Goal: Find specific page/section: Find specific page/section

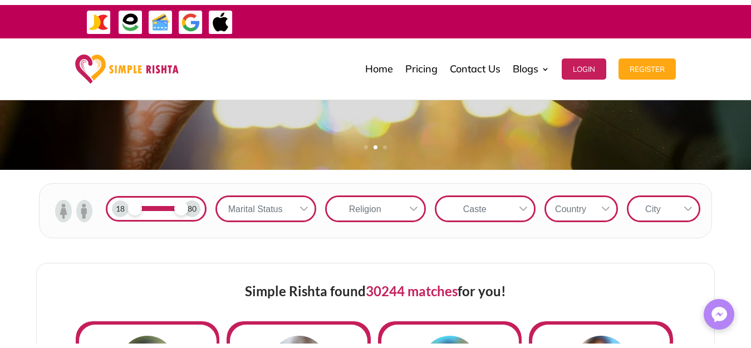
scroll to position [278, 0]
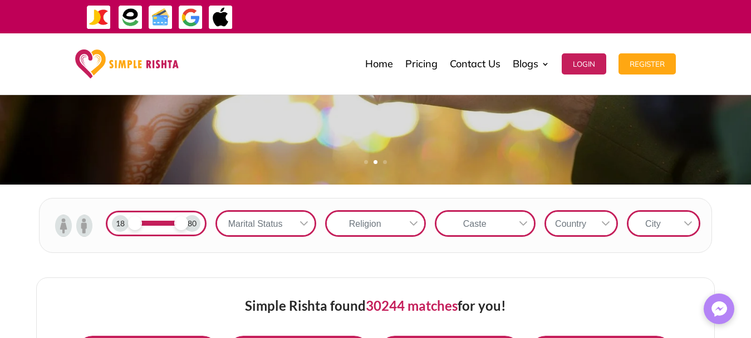
click at [86, 235] on img at bounding box center [84, 226] width 16 height 22
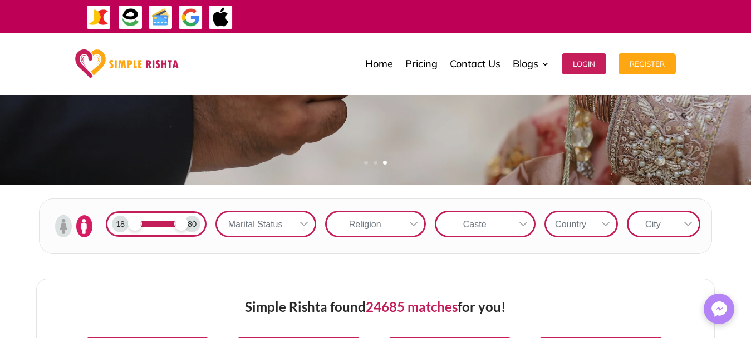
click at [124, 229] on div "18" at bounding box center [120, 224] width 17 height 17
click at [133, 227] on div at bounding box center [156, 225] width 46 height 6
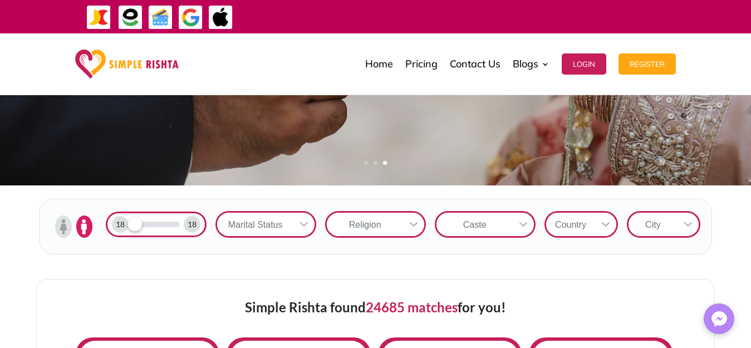
click at [125, 224] on div "18" at bounding box center [120, 224] width 17 height 17
click at [124, 230] on div "18" at bounding box center [120, 224] width 17 height 17
click at [137, 227] on div at bounding box center [156, 225] width 46 height 6
drag, startPoint x: 120, startPoint y: 228, endPoint x: 136, endPoint y: 231, distance: 16.4
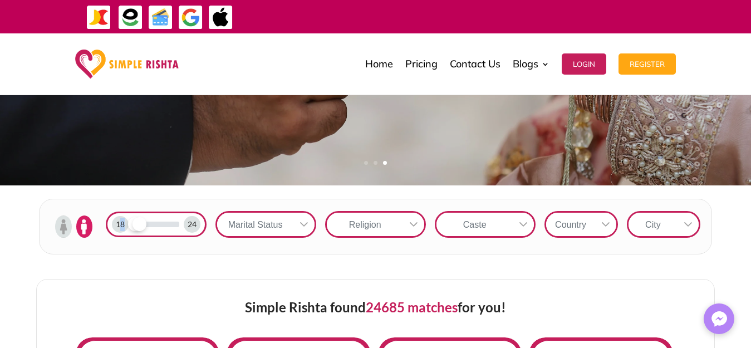
click at [136, 231] on div "18 24" at bounding box center [156, 224] width 101 height 26
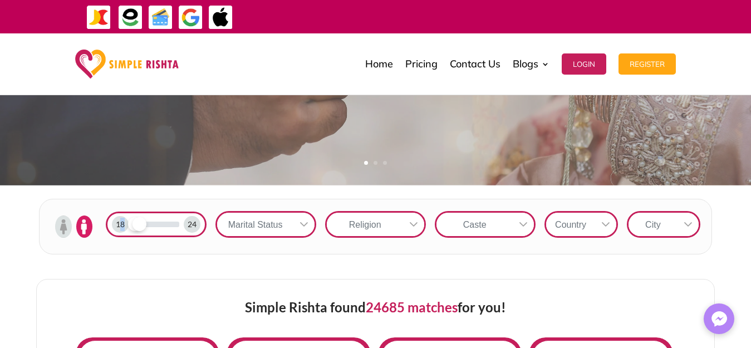
click at [122, 228] on div "18" at bounding box center [120, 224] width 17 height 17
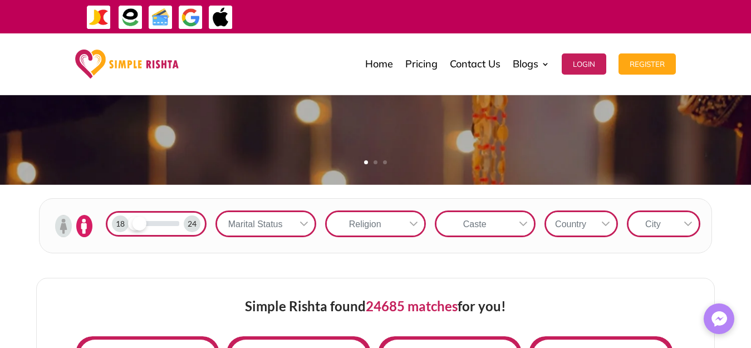
click at [122, 228] on div "18" at bounding box center [120, 223] width 17 height 17
click at [126, 228] on div "18" at bounding box center [120, 223] width 17 height 17
click at [198, 230] on div "24" at bounding box center [192, 223] width 17 height 17
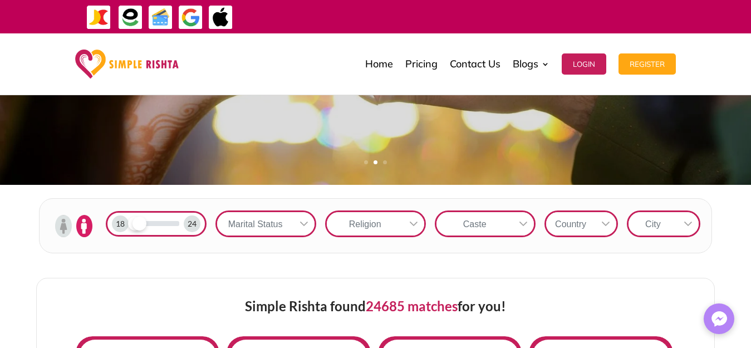
click at [196, 228] on div "24" at bounding box center [192, 223] width 17 height 17
click at [124, 228] on div "18" at bounding box center [120, 223] width 17 height 17
click at [122, 228] on div "18" at bounding box center [120, 223] width 17 height 17
drag, startPoint x: 120, startPoint y: 228, endPoint x: 127, endPoint y: 228, distance: 7.3
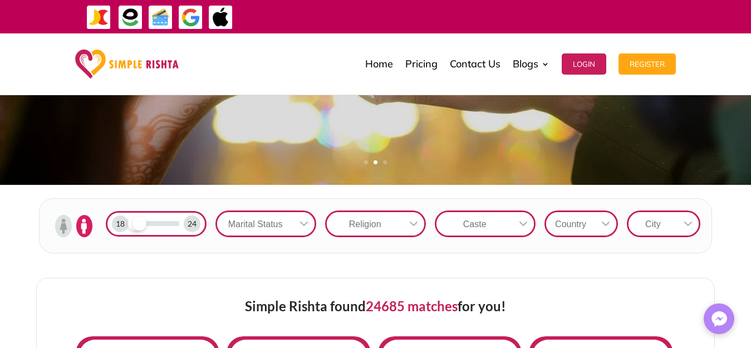
click at [121, 228] on div "18" at bounding box center [120, 223] width 17 height 17
drag, startPoint x: 134, startPoint y: 228, endPoint x: 128, endPoint y: 233, distance: 7.5
click at [149, 227] on div at bounding box center [156, 224] width 46 height 6
drag, startPoint x: 118, startPoint y: 229, endPoint x: 132, endPoint y: 231, distance: 14.6
click at [132, 231] on div "18 39" at bounding box center [156, 224] width 101 height 26
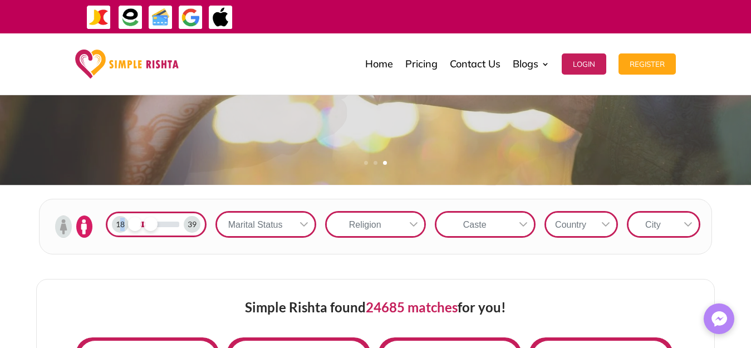
click at [127, 230] on div "18" at bounding box center [120, 224] width 17 height 17
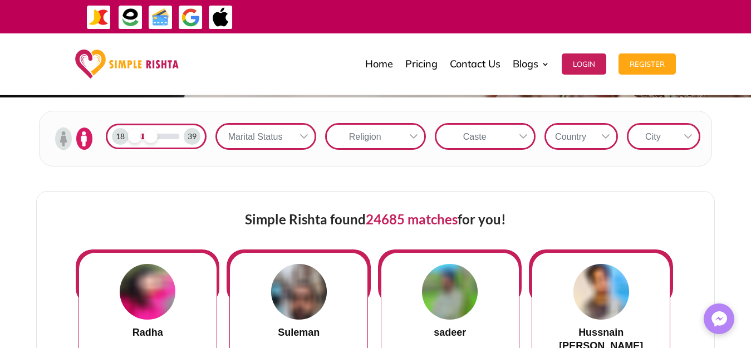
scroll to position [334, 0]
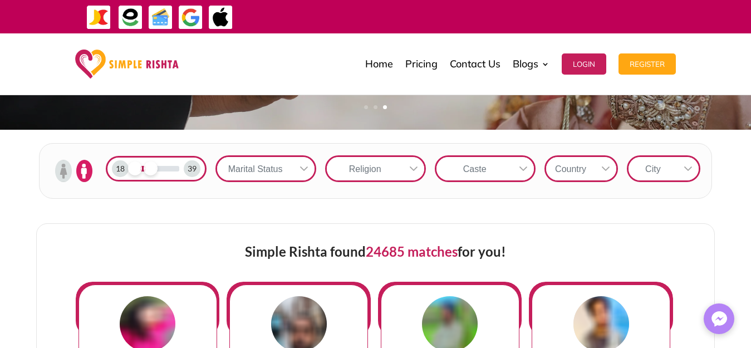
click at [134, 171] on div at bounding box center [156, 169] width 46 height 6
click at [124, 175] on div "18" at bounding box center [120, 168] width 17 height 17
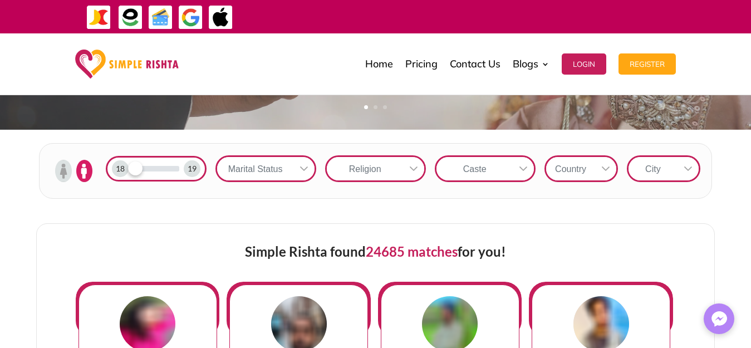
drag, startPoint x: 165, startPoint y: 173, endPoint x: 180, endPoint y: 173, distance: 15.0
click at [166, 171] on div at bounding box center [156, 169] width 46 height 6
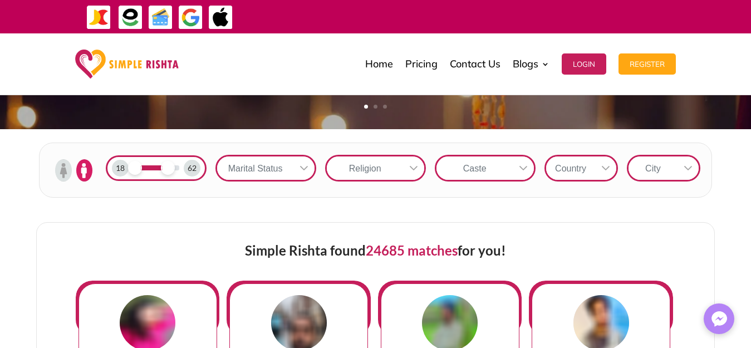
click at [196, 175] on div "62" at bounding box center [192, 168] width 17 height 17
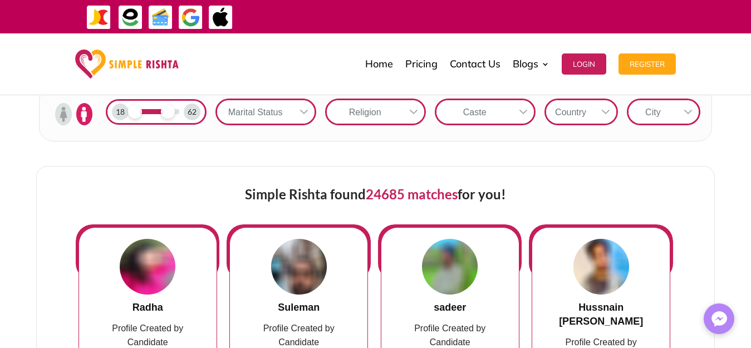
scroll to position [390, 0]
